Goal: Task Accomplishment & Management: Manage account settings

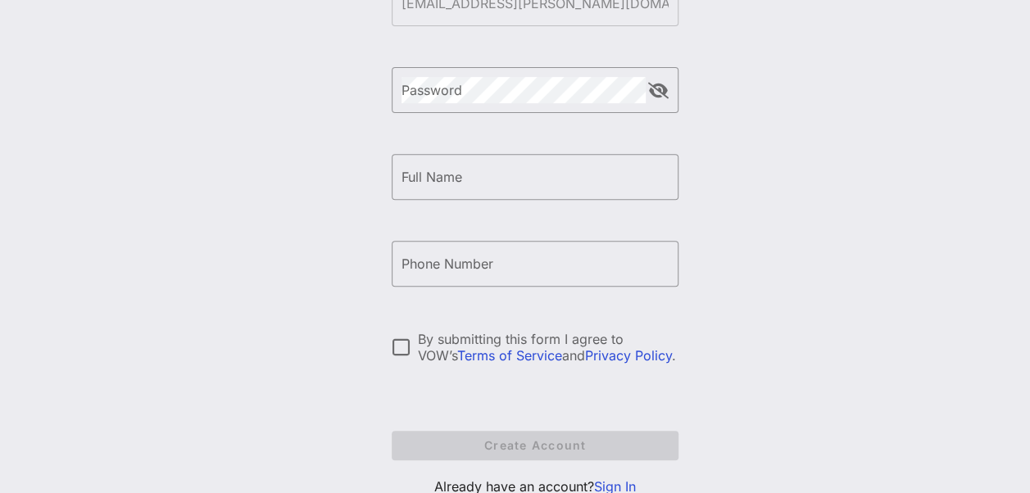
scroll to position [302, 0]
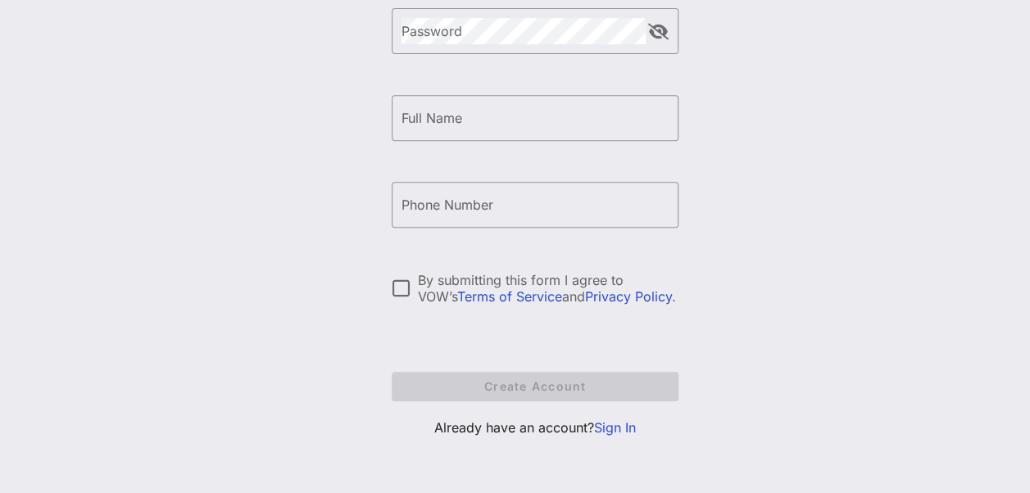
click at [618, 422] on link "Sign In" at bounding box center [615, 428] width 42 height 16
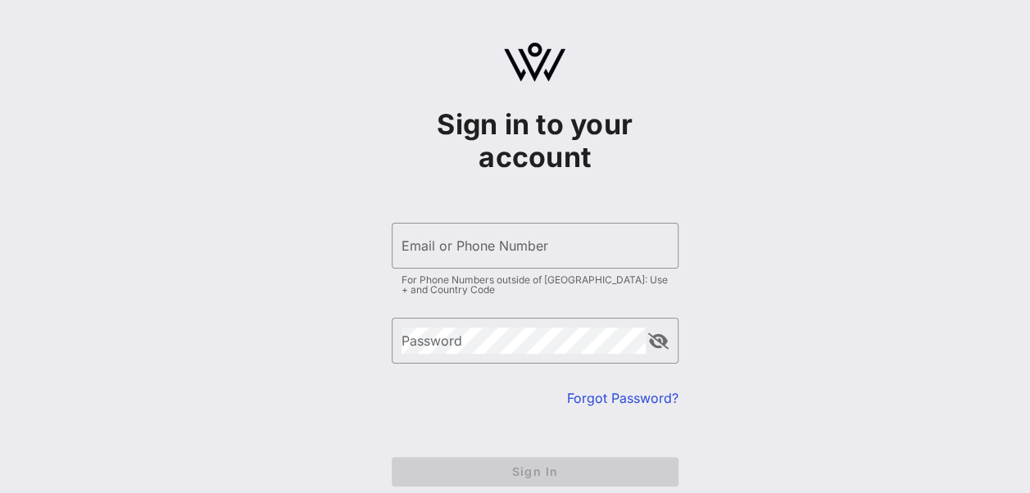
scroll to position [85, 0]
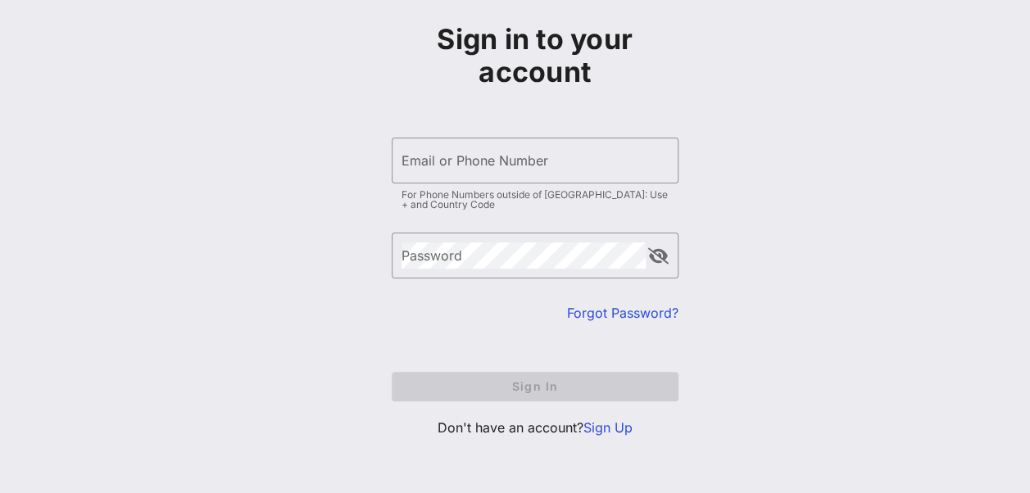
click at [621, 429] on link "Sign Up" at bounding box center [608, 428] width 49 height 16
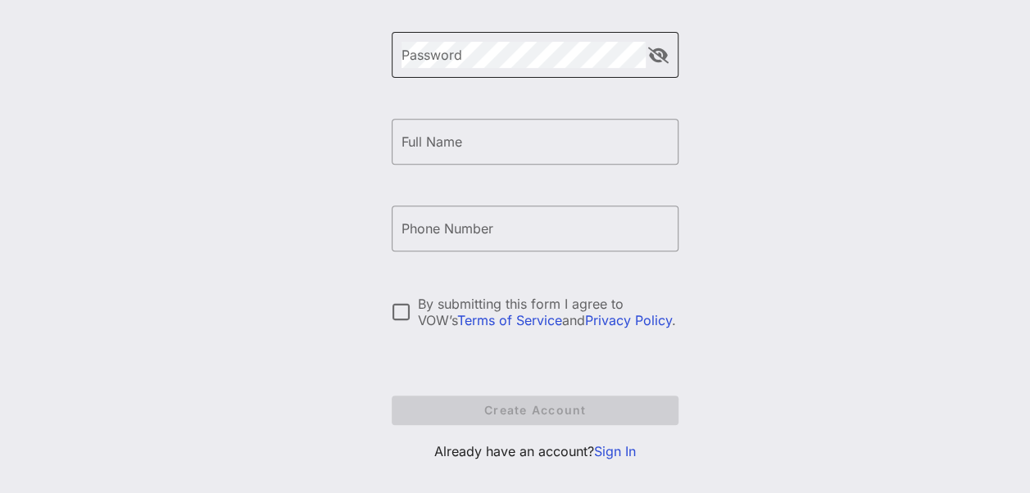
scroll to position [302, 0]
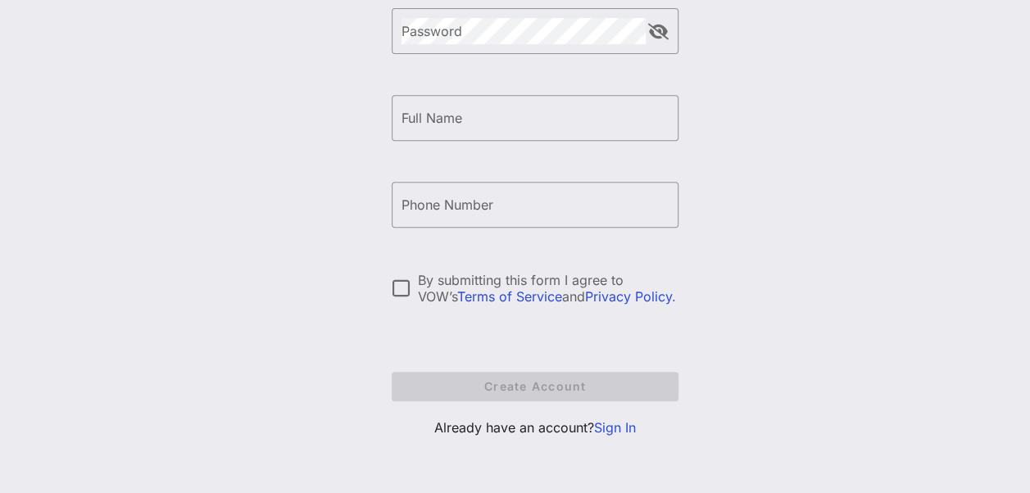
click at [624, 420] on link "Sign In" at bounding box center [615, 428] width 42 height 16
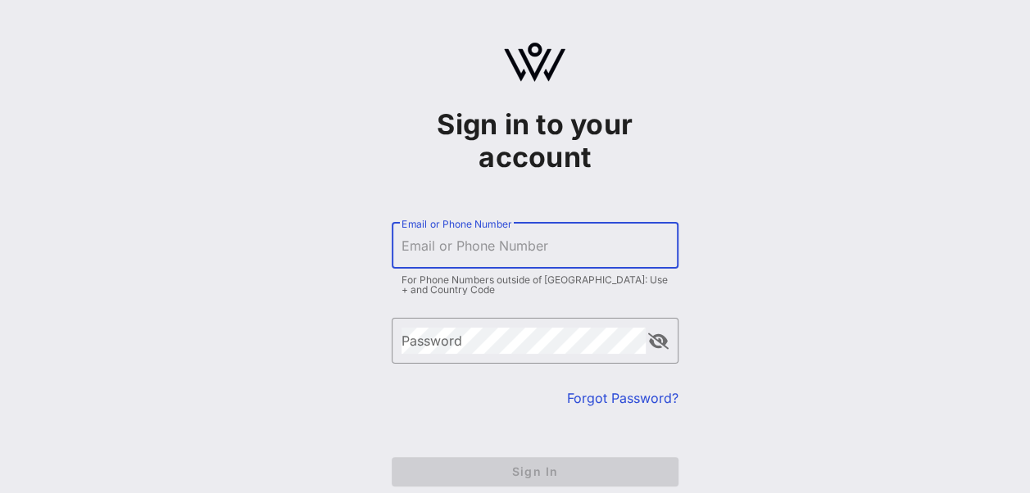
click at [500, 242] on input "Email or Phone Number" at bounding box center [535, 246] width 267 height 26
type input "[EMAIL_ADDRESS][PERSON_NAME][DOMAIN_NAME]"
click at [496, 326] on div "Password" at bounding box center [524, 341] width 244 height 46
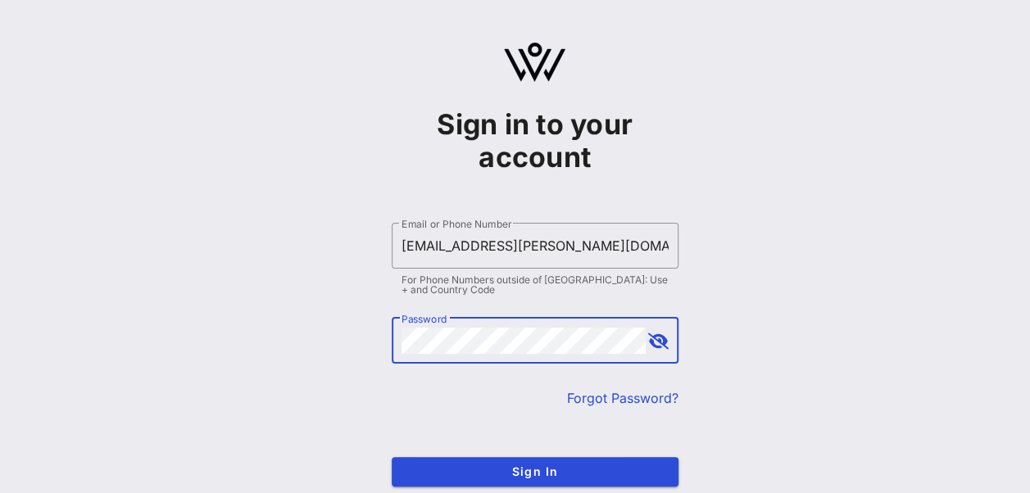
click at [392, 457] on button "Sign In" at bounding box center [535, 472] width 287 height 30
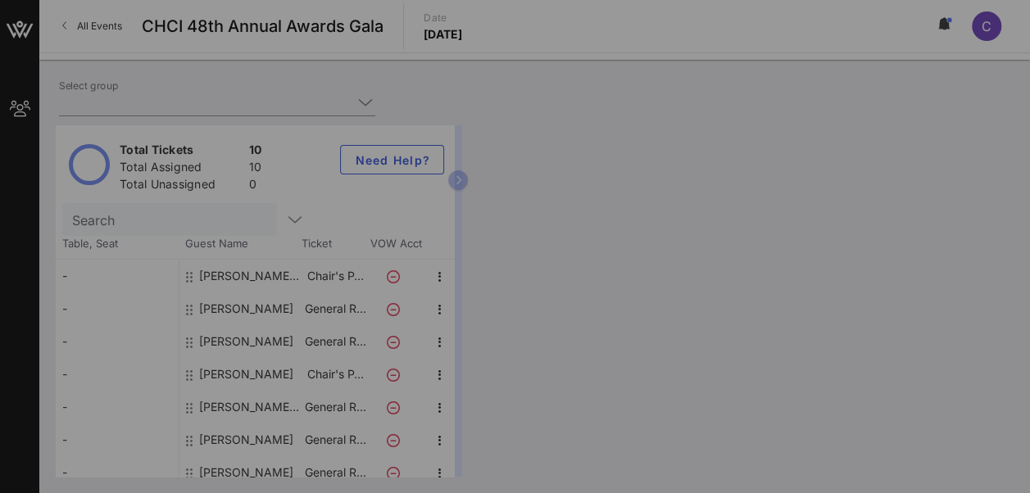
type input "Constellation Brands (Constellation Brands) [[PERSON_NAME], [PERSON_NAME][EMAIL…"
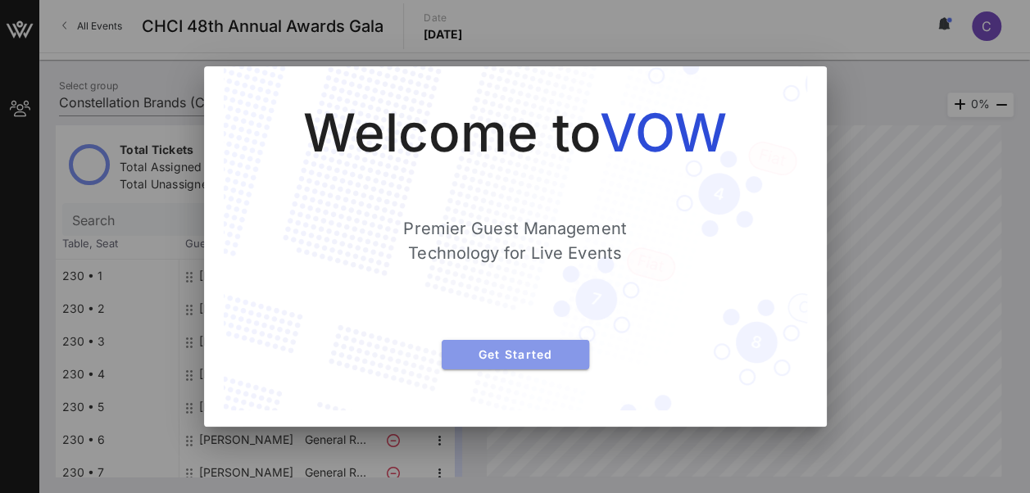
click at [563, 356] on span "Get Started" at bounding box center [515, 355] width 121 height 14
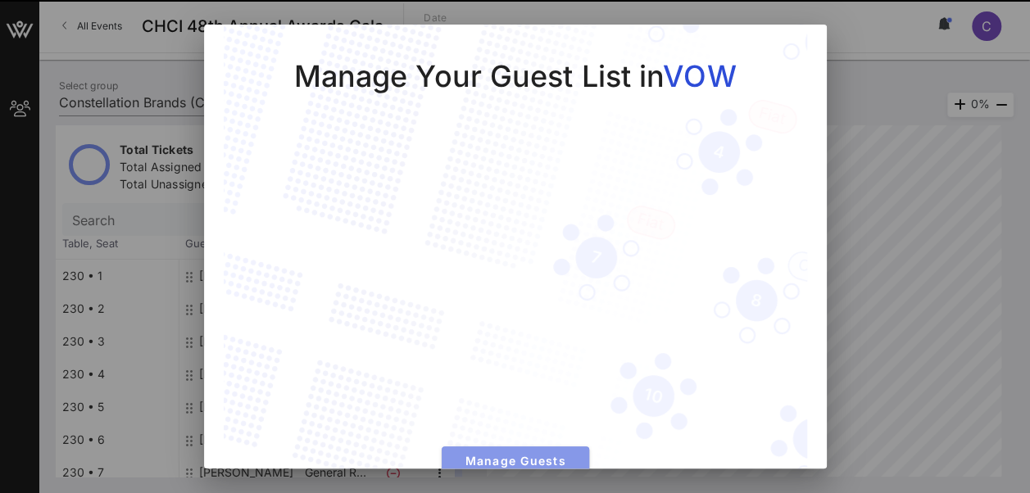
click at [562, 462] on button "Manage Guests" at bounding box center [516, 462] width 148 height 30
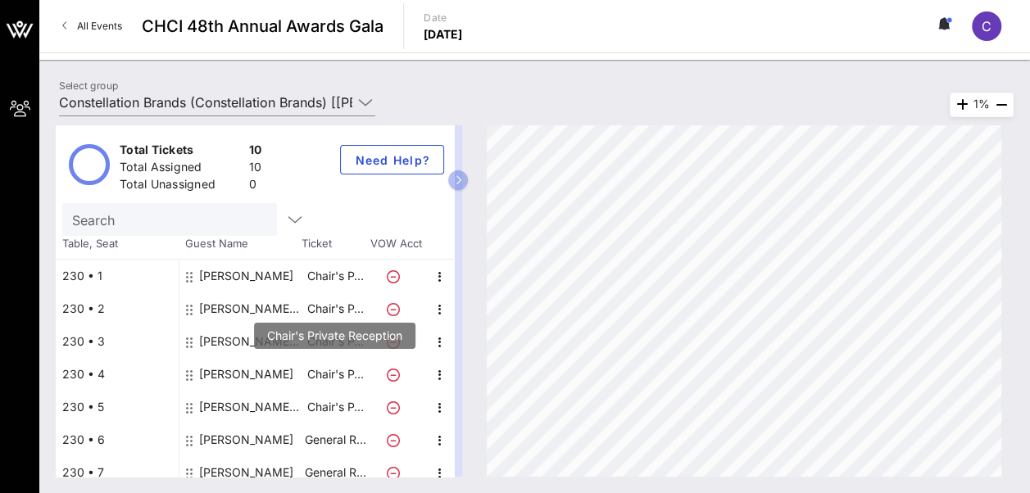
scroll to position [110, 0]
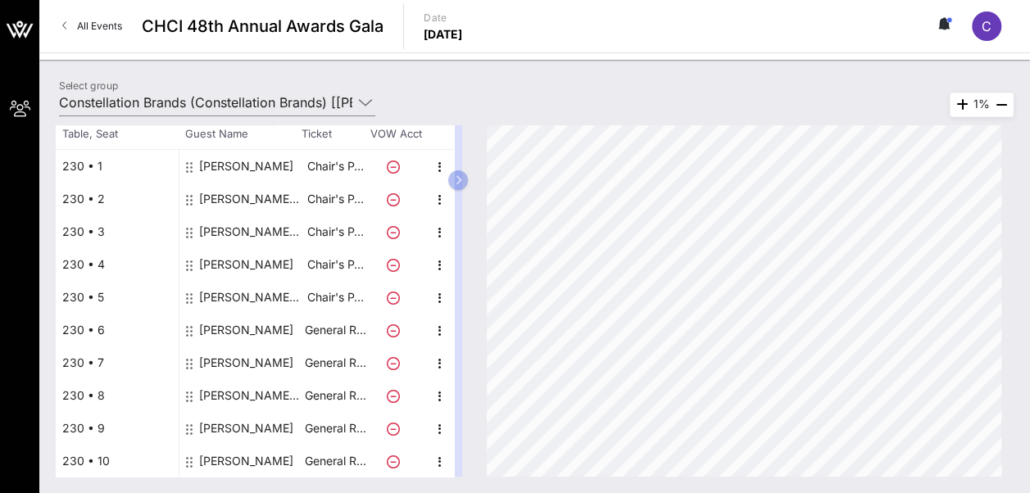
click at [249, 293] on div "[PERSON_NAME] [PERSON_NAME]" at bounding box center [250, 297] width 103 height 33
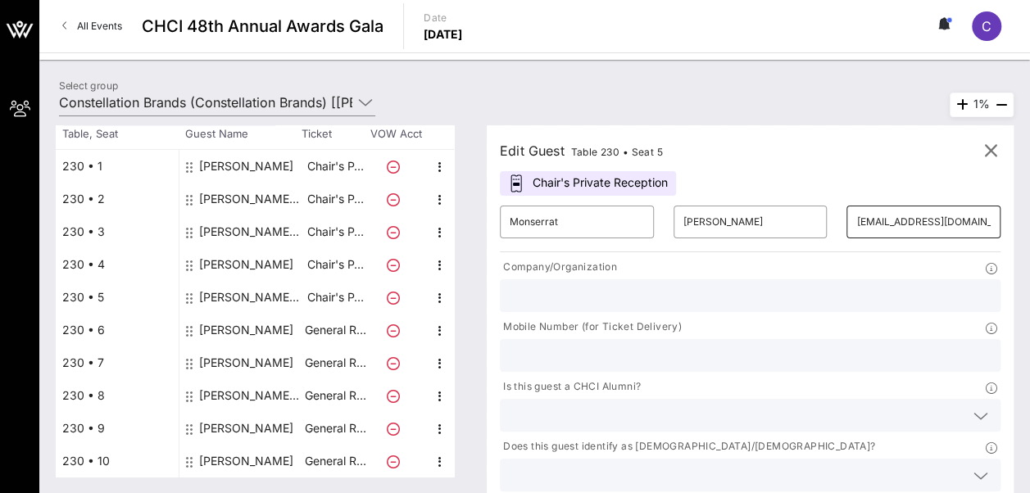
scroll to position [0, 35]
drag, startPoint x: 866, startPoint y: 225, endPoint x: 857, endPoint y: 221, distance: 10.4
click at [857, 221] on div "​ [EMAIL_ADDRESS][DOMAIN_NAME]" at bounding box center [924, 222] width 154 height 33
drag, startPoint x: 866, startPoint y: 226, endPoint x: 761, endPoint y: 220, distance: 106.0
click at [837, 220] on div "​ [EMAIL_ADDRESS][DOMAIN_NAME]" at bounding box center [924, 222] width 174 height 52
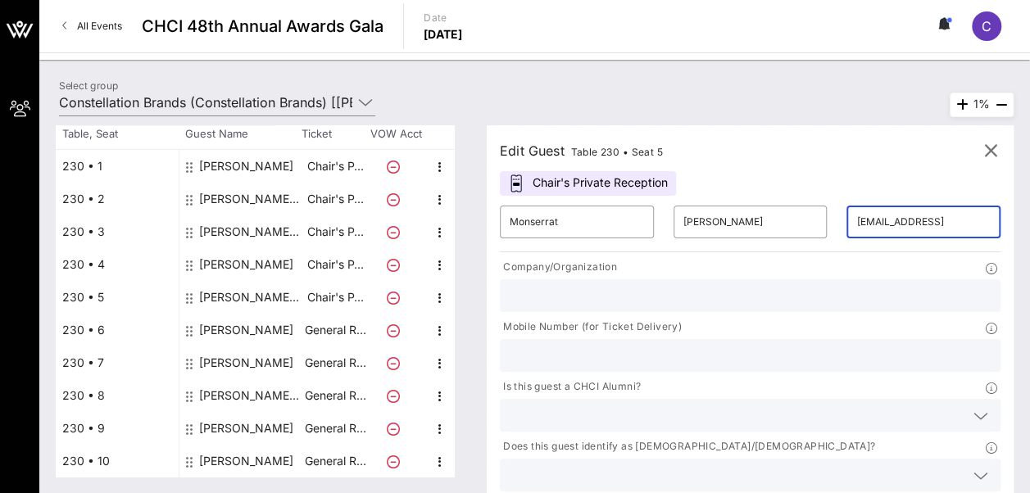
scroll to position [0, 0]
type input "m"
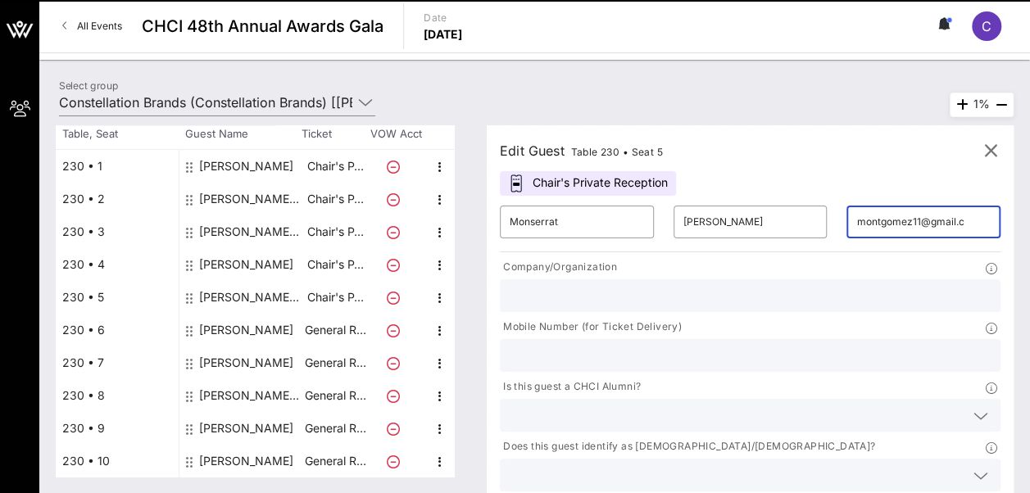
scroll to position [0, 32]
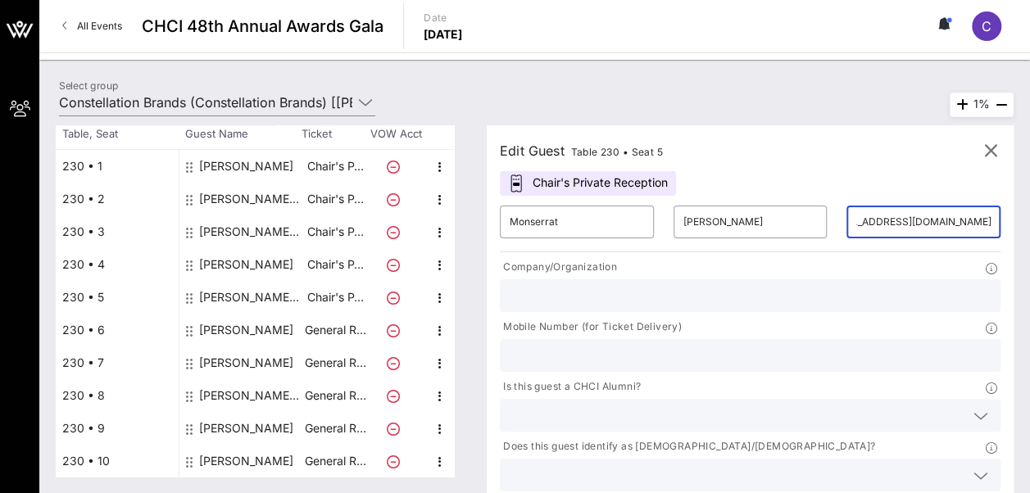
type input "[EMAIL_ADDRESS][DOMAIN_NAME]"
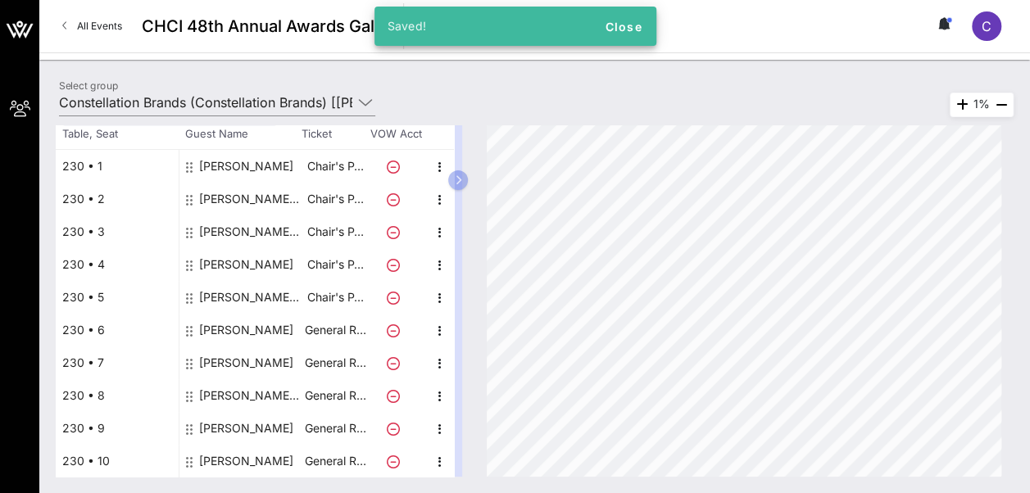
click at [275, 295] on div "[PERSON_NAME] [PERSON_NAME]" at bounding box center [250, 297] width 103 height 33
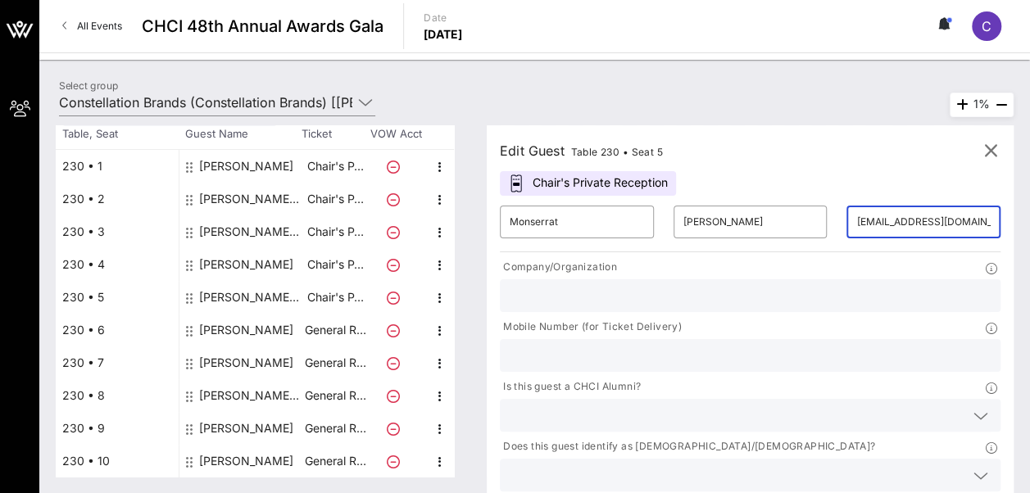
drag, startPoint x: 862, startPoint y: 220, endPoint x: 756, endPoint y: 208, distance: 106.4
click at [837, 208] on div "​ [EMAIL_ADDRESS][DOMAIN_NAME]" at bounding box center [924, 222] width 174 height 52
click at [232, 458] on div "[PERSON_NAME]" at bounding box center [246, 461] width 94 height 33
type input "[PERSON_NAME]"
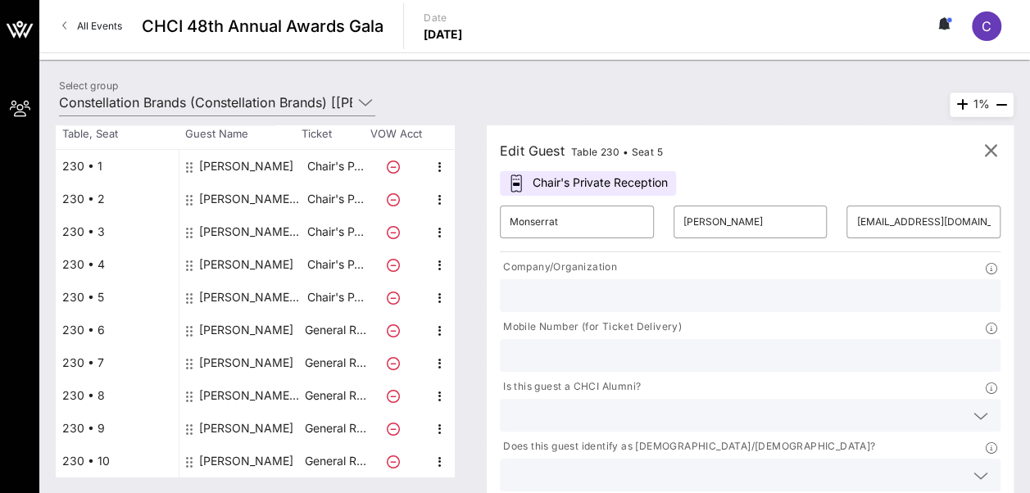
type input "[EMAIL_ADDRESS][DOMAIN_NAME]"
click at [566, 231] on input "[PERSON_NAME]" at bounding box center [577, 222] width 134 height 26
type input "[PERSON_NAME]"
